Goal: Task Accomplishment & Management: Use online tool/utility

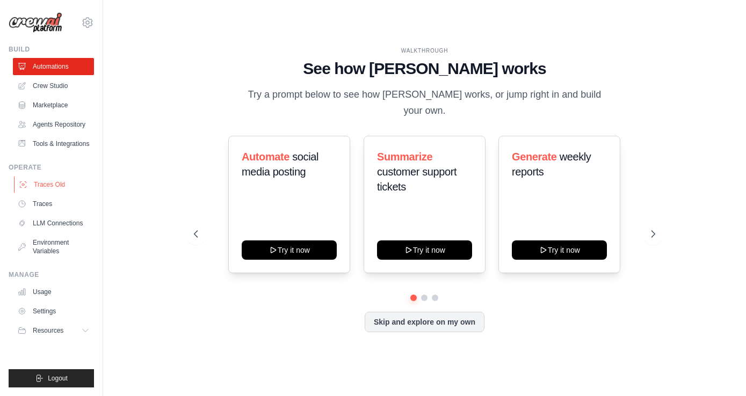
click at [65, 182] on link "Traces Old" at bounding box center [54, 184] width 81 height 17
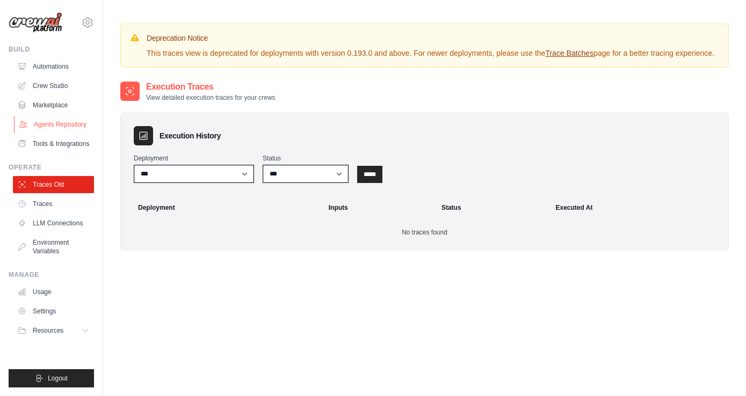
click at [64, 128] on link "Agents Repository" at bounding box center [54, 124] width 81 height 17
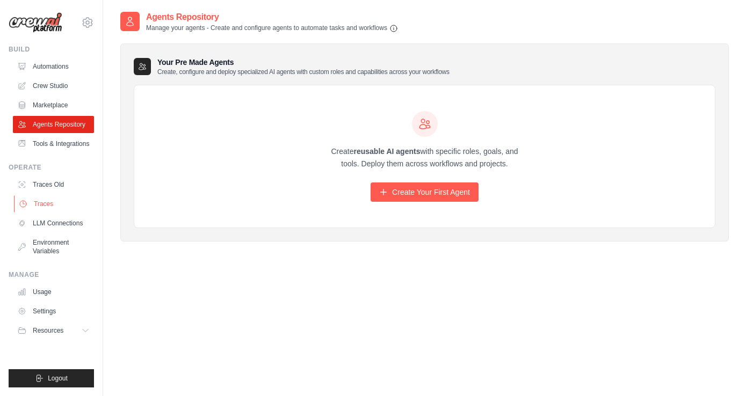
click at [63, 202] on link "Traces" at bounding box center [54, 203] width 81 height 17
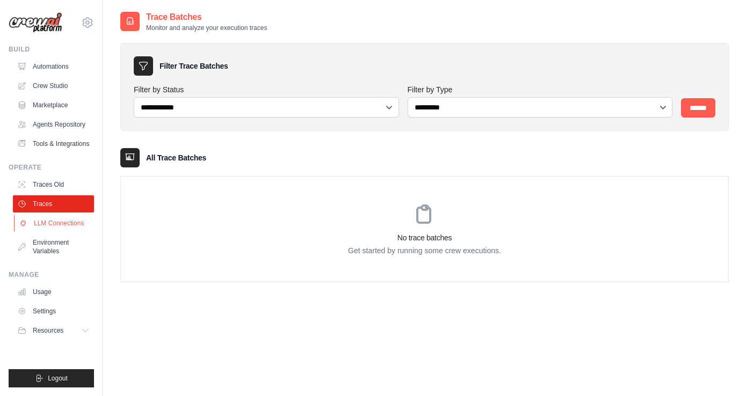
click at [70, 220] on link "LLM Connections" at bounding box center [54, 223] width 81 height 17
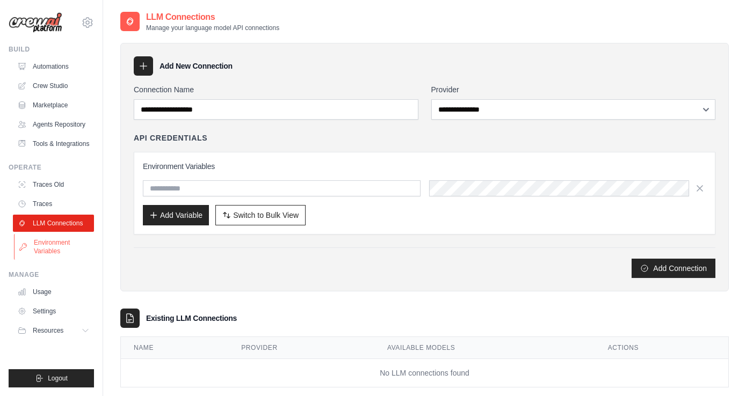
click at [63, 236] on link "Environment Variables" at bounding box center [54, 247] width 81 height 26
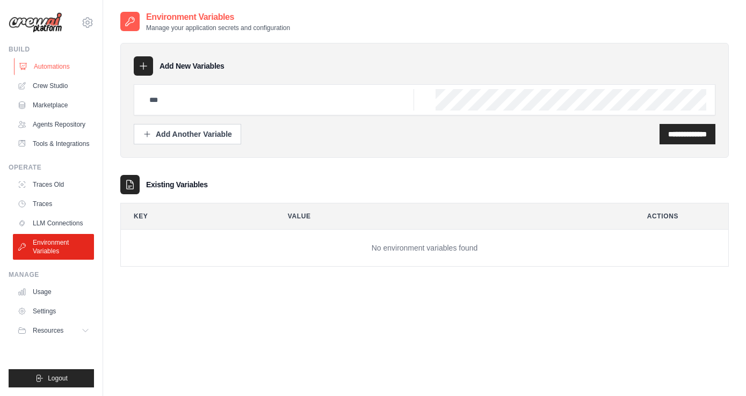
click at [62, 67] on link "Automations" at bounding box center [54, 66] width 81 height 17
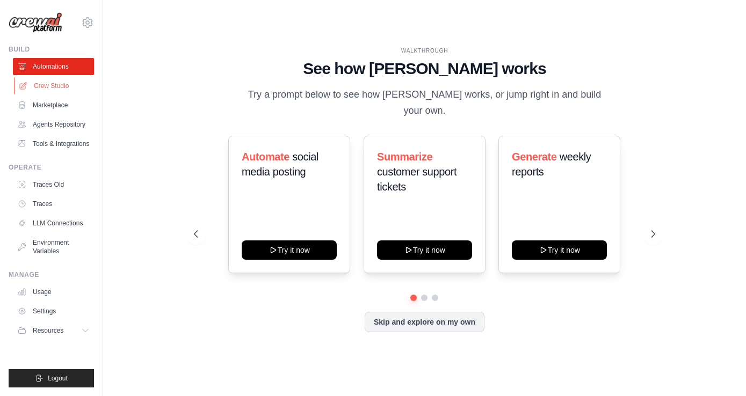
click at [64, 89] on link "Crew Studio" at bounding box center [54, 85] width 81 height 17
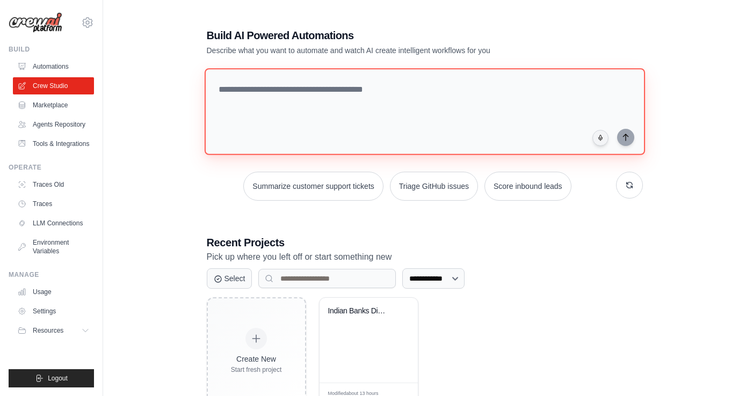
click at [323, 138] on textarea at bounding box center [424, 111] width 440 height 87
paste textarea "**********"
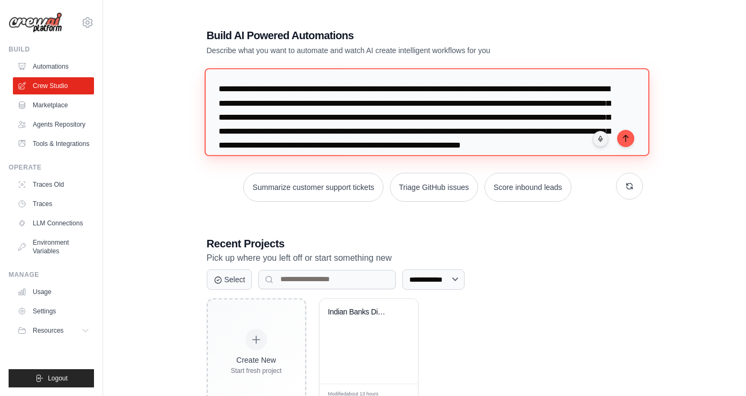
drag, startPoint x: 288, startPoint y: 90, endPoint x: 167, endPoint y: 88, distance: 121.4
click at [166, 88] on div "**********" at bounding box center [424, 217] width 608 height 412
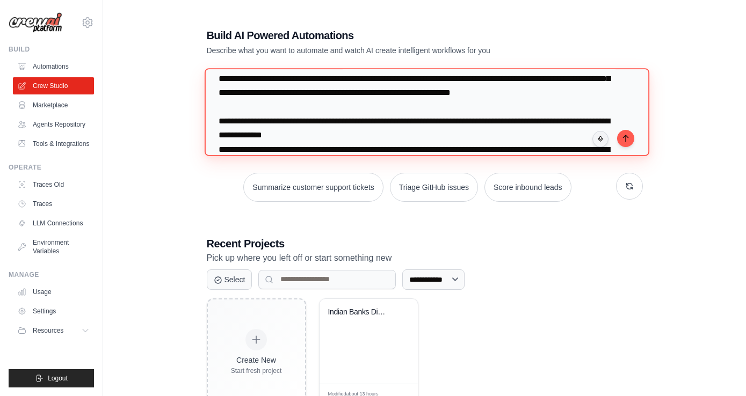
scroll to position [55, 0]
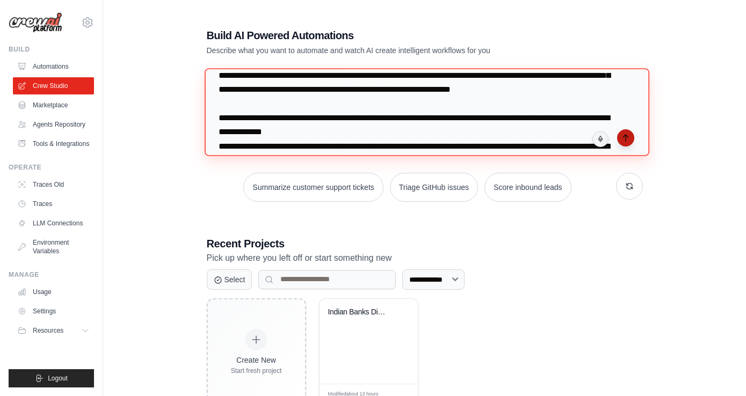
type textarea "**********"
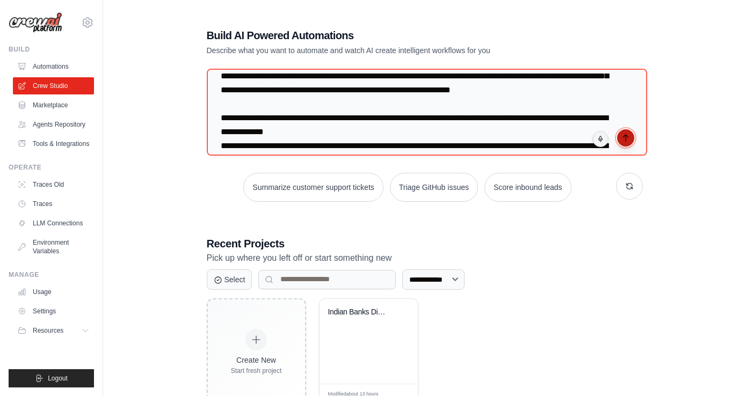
click at [622, 134] on icon "submit" at bounding box center [625, 138] width 9 height 9
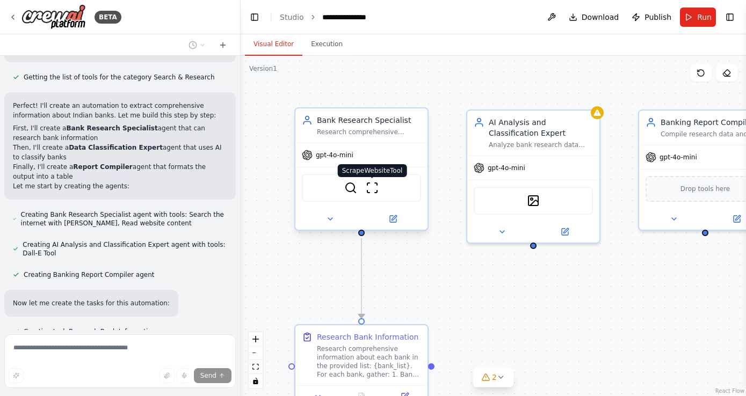
scroll to position [925, 0]
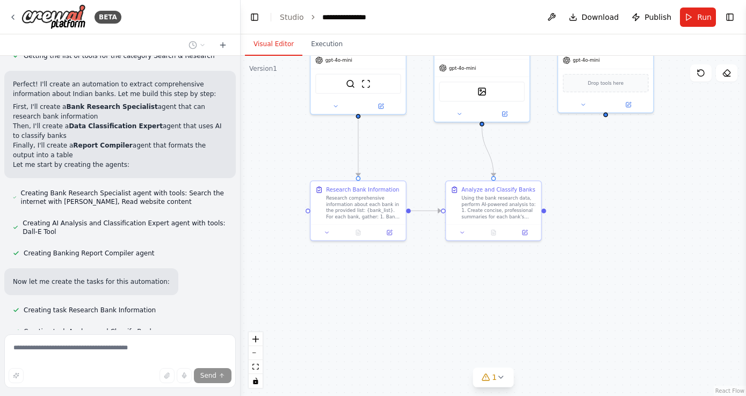
drag, startPoint x: 428, startPoint y: 306, endPoint x: 430, endPoint y: 173, distance: 132.7
click at [430, 173] on div ".deletable-edge-delete-btn { width: 20px; height: 20px; border: 0px solid #ffff…" at bounding box center [493, 226] width 505 height 340
click at [499, 380] on icon at bounding box center [501, 377] width 9 height 9
